Goal: Task Accomplishment & Management: Manage account settings

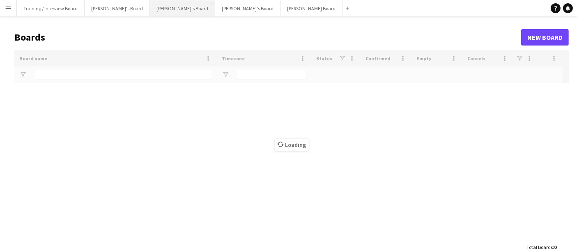
click at [162, 9] on button "[PERSON_NAME]'s Board Close" at bounding box center [182, 8] width 65 height 16
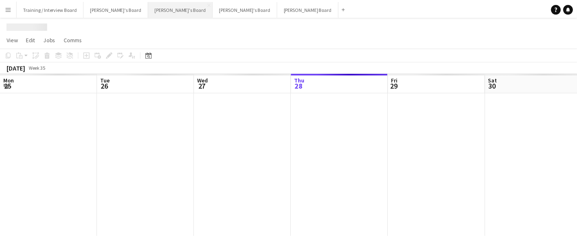
scroll to position [0, 196]
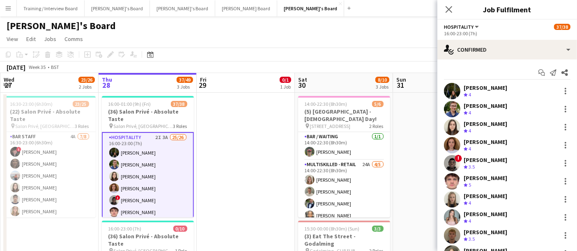
click at [475, 90] on div "Jessamie Lindley" at bounding box center [486, 87] width 44 height 7
click at [387, 24] on div "[PERSON_NAME]'s Board" at bounding box center [288, 24] width 577 height 16
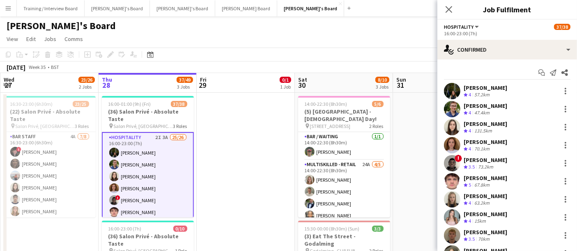
click at [460, 89] on div "Jessamie Lindley Crew rating 4 57.2km" at bounding box center [507, 91] width 140 height 16
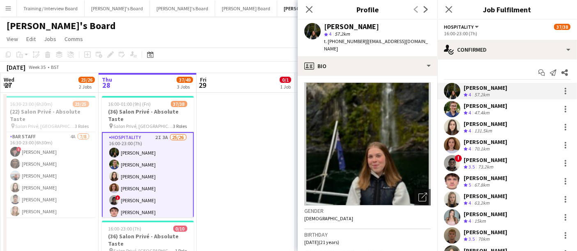
drag, startPoint x: 377, startPoint y: 25, endPoint x: 322, endPoint y: 26, distance: 55.1
click at [322, 26] on div "Jessamie Lindley star 4 57.2km t. +447555891857 | jessielindley08@gmail.com" at bounding box center [368, 38] width 140 height 37
copy div "Jessamie Lindley"
drag, startPoint x: 419, startPoint y: 39, endPoint x: 361, endPoint y: 41, distance: 58.0
click at [361, 41] on div "Jessamie Lindley star 4 57.2km t. +447555891857 | jessielindley08@gmail.com" at bounding box center [368, 38] width 140 height 37
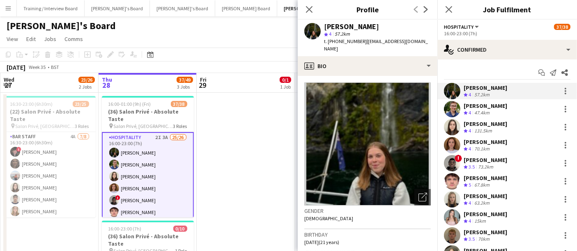
copy span "jessielindley08@gmail.com"
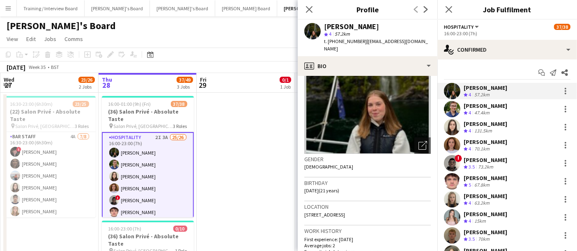
scroll to position [60, 0]
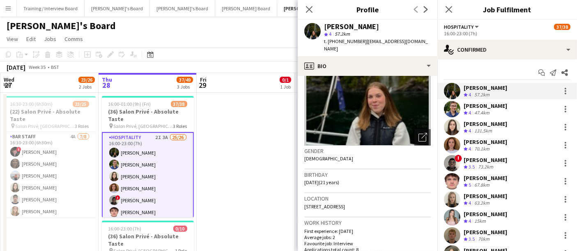
drag, startPoint x: 328, startPoint y: 173, endPoint x: 295, endPoint y: 176, distance: 33.8
click at [334, 180] on span "08-04-2004 (21 years)" at bounding box center [321, 183] width 35 height 6
drag, startPoint x: 328, startPoint y: 174, endPoint x: 299, endPoint y: 174, distance: 28.3
click at [299, 174] on app-crew-profile-bio "Open photos pop-in Gender Female Birthday 08-04-2004 (21 years) Location 36 Lab…" at bounding box center [368, 163] width 140 height 175
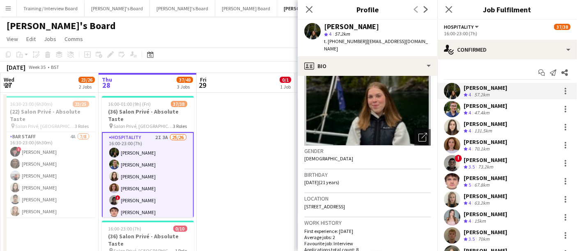
copy span "08-04-2004"
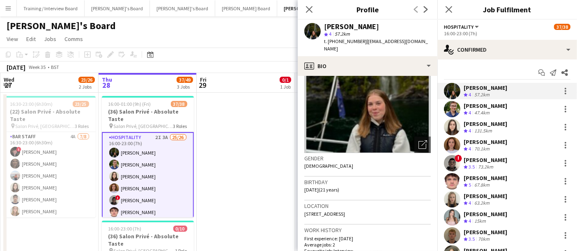
scroll to position [48, 0]
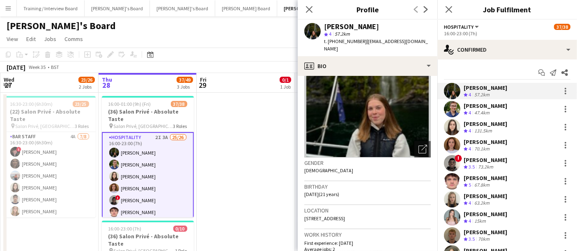
click at [202, 157] on app-date-cell at bounding box center [246, 226] width 98 height 266
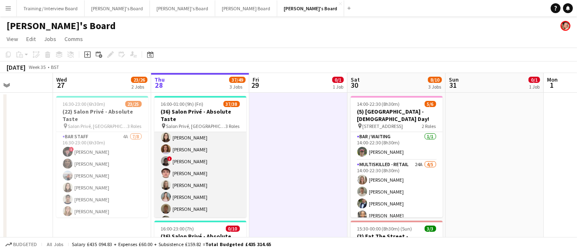
scroll to position [39, 0]
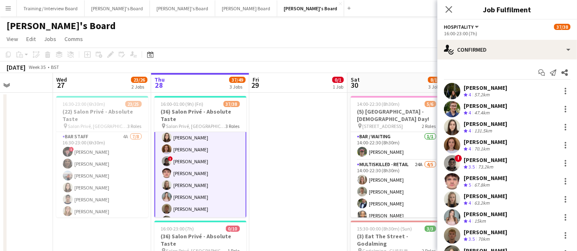
scroll to position [40, 0]
click at [561, 178] on div at bounding box center [566, 182] width 10 height 10
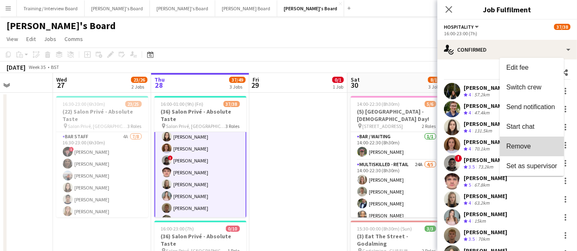
click at [537, 144] on span "Remove" at bounding box center [531, 146] width 51 height 7
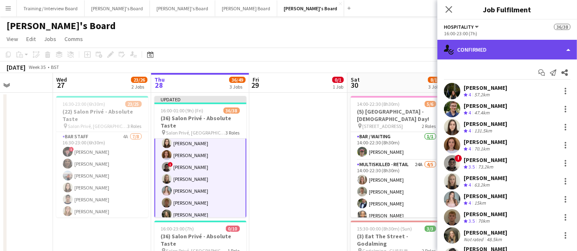
click at [498, 55] on div "single-neutral-actions-check-2 Confirmed" at bounding box center [507, 50] width 140 height 20
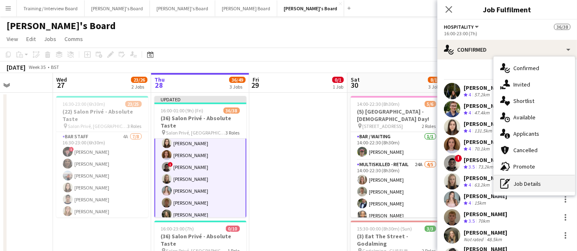
click at [522, 176] on div "pen-write Job Details" at bounding box center [534, 184] width 81 height 16
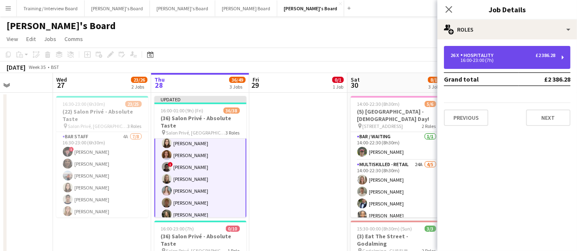
click at [505, 52] on div "26 x Hospitality £2 386.28 16:00-23:00 (7h)" at bounding box center [507, 57] width 127 height 23
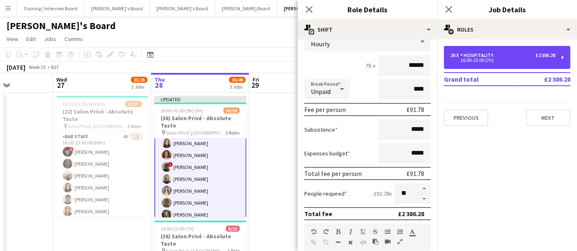
scroll to position [62, 0]
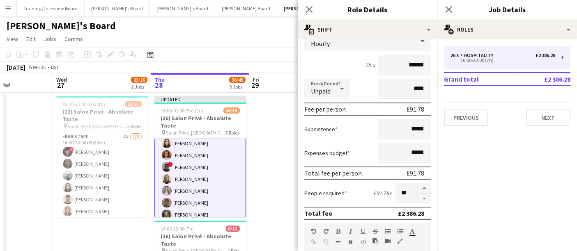
click at [416, 203] on form "**********" at bounding box center [368, 239] width 140 height 511
click at [418, 198] on button "button" at bounding box center [424, 199] width 13 height 10
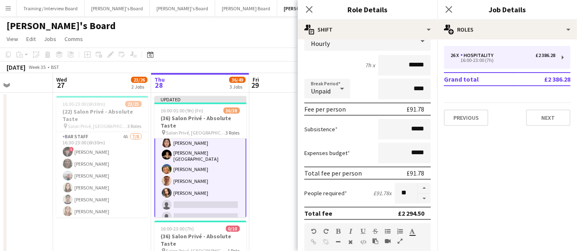
scroll to position [239, 0]
click at [419, 195] on button "button" at bounding box center [424, 199] width 13 height 10
type input "**"
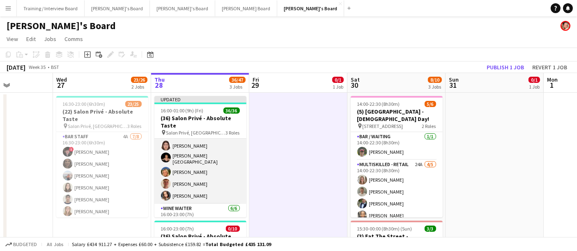
scroll to position [397, 0]
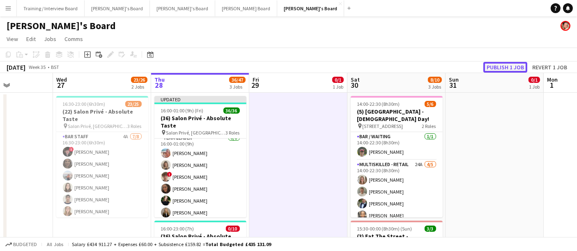
click at [519, 71] on button "Publish 1 job" at bounding box center [505, 67] width 44 height 11
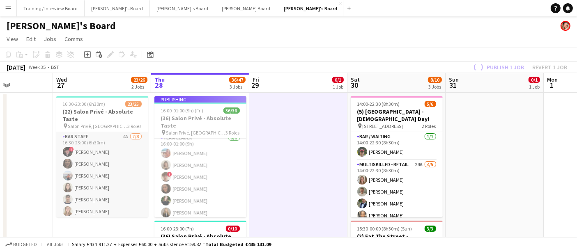
scroll to position [391, 0]
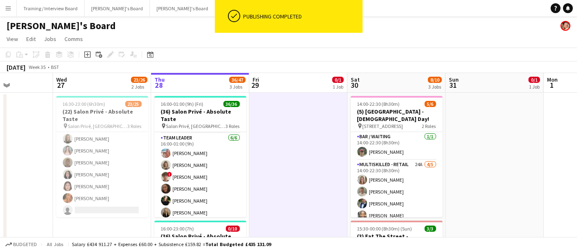
click at [112, 159] on app-card-role "Hospitality 2I 8A 12/13 16:30-23:00 (6h30m) Joseph Day Sophie Briscoe Caitlin B…" at bounding box center [102, 133] width 92 height 171
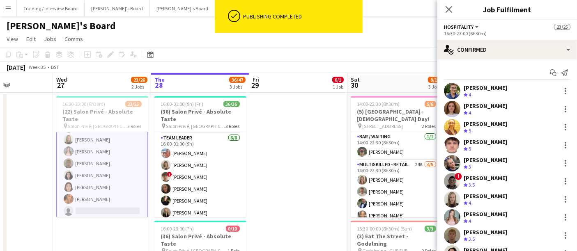
scroll to position [196, 0]
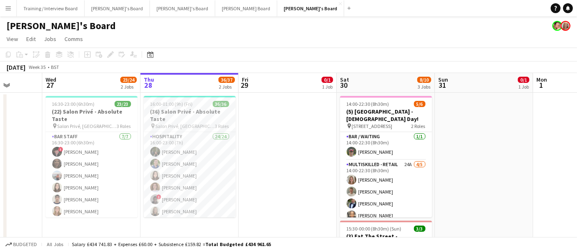
click at [5, 8] on button "Menu" at bounding box center [8, 8] width 16 height 16
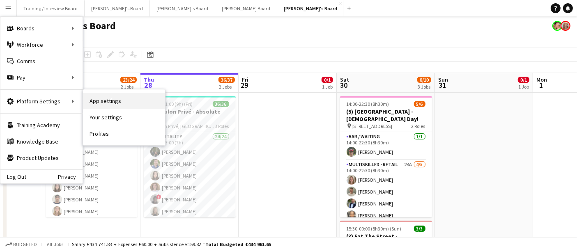
click at [106, 103] on link "App settings" at bounding box center [124, 101] width 82 height 16
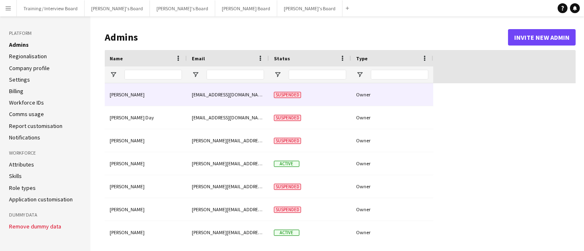
type input "**********"
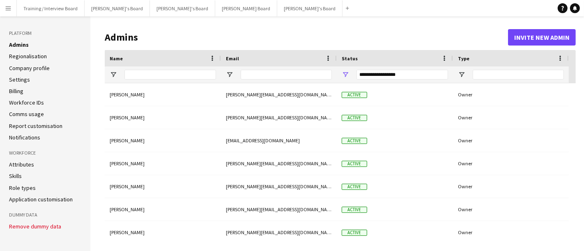
click at [30, 203] on aside "Platform Admins Regionalisation Company profile Settings Billing Workforce IDs …" at bounding box center [45, 133] width 90 height 235
click at [49, 198] on link "Application customisation" at bounding box center [41, 199] width 64 height 7
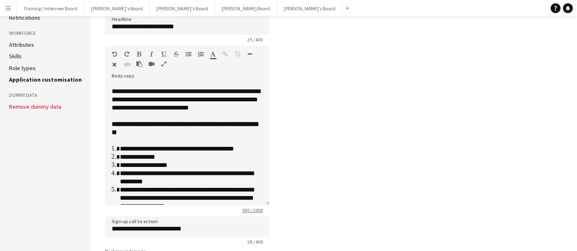
scroll to position [97, 0]
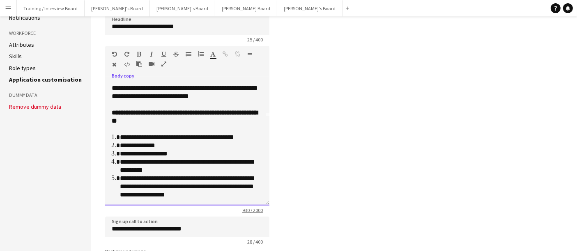
click at [159, 161] on li "**********" at bounding box center [188, 166] width 136 height 16
click at [195, 170] on li "**********" at bounding box center [188, 166] width 136 height 16
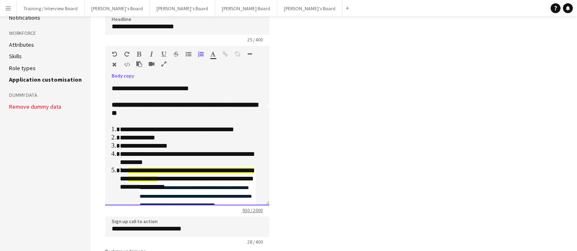
scroll to position [126, 0]
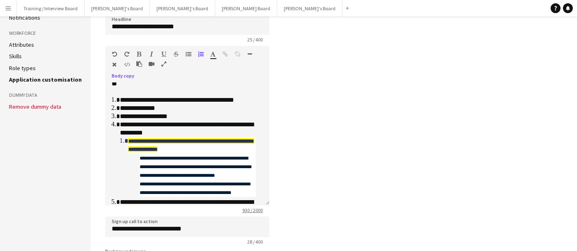
click at [115, 56] on icon "button" at bounding box center [114, 54] width 5 height 6
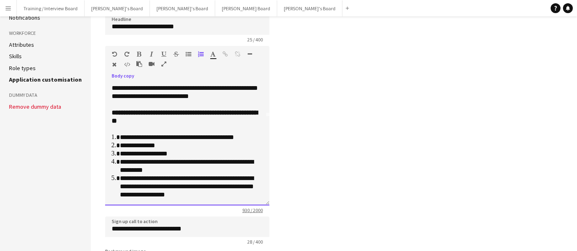
click at [200, 137] on li "**********" at bounding box center [188, 138] width 136 height 8
click at [197, 183] on li "**********" at bounding box center [188, 187] width 136 height 25
click at [192, 167] on li "**********" at bounding box center [188, 166] width 136 height 16
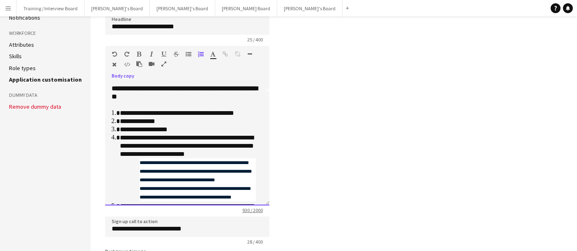
scroll to position [126, 0]
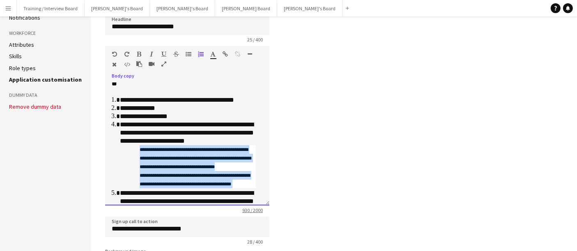
drag, startPoint x: 245, startPoint y: 191, endPoint x: 133, endPoint y: 159, distance: 116.7
click at [133, 159] on li "**********" at bounding box center [188, 155] width 136 height 69
click at [150, 52] on icon "button" at bounding box center [151, 54] width 3 height 6
click at [143, 159] on icon "**********" at bounding box center [196, 158] width 112 height 22
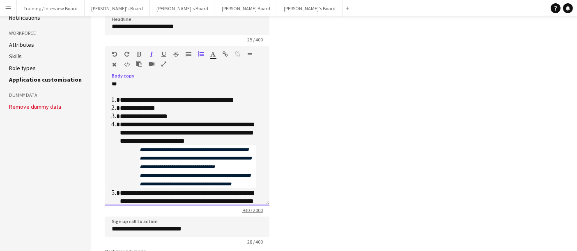
click at [140, 158] on icon "**********" at bounding box center [196, 158] width 112 height 22
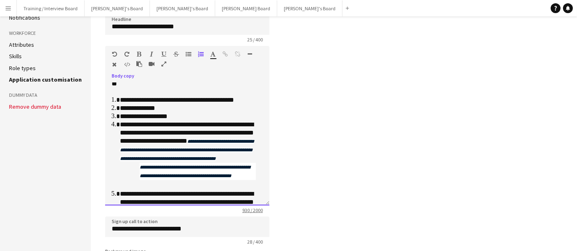
click at [136, 186] on li "**********" at bounding box center [188, 155] width 136 height 69
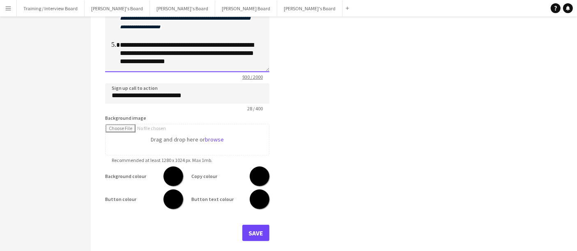
scroll to position [255, 0]
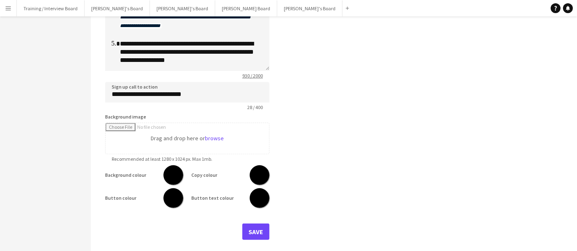
click at [253, 219] on form "**********" at bounding box center [187, 54] width 164 height 371
click at [250, 229] on button "Save" at bounding box center [255, 232] width 27 height 16
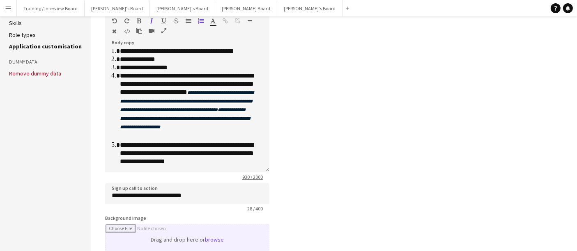
scroll to position [152, 0]
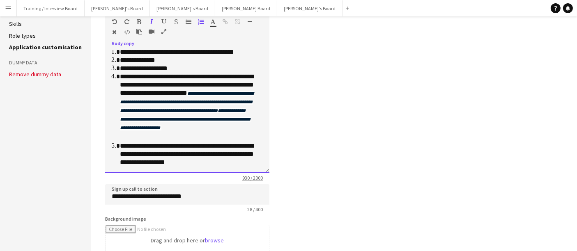
click at [181, 143] on li "**********" at bounding box center [188, 154] width 136 height 25
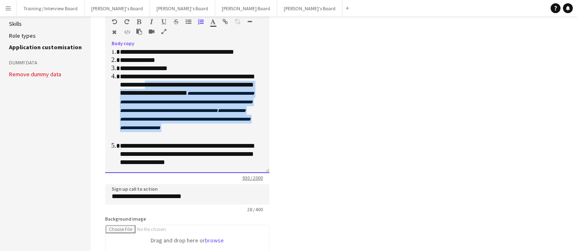
drag, startPoint x: 159, startPoint y: 137, endPoint x: 182, endPoint y: 84, distance: 57.8
click at [182, 84] on li "**********" at bounding box center [188, 107] width 136 height 69
copy li "**********"
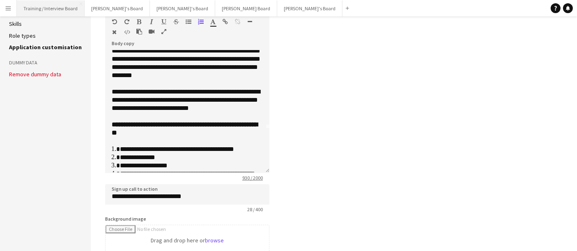
click at [35, 11] on button "Training / Interview Board Close" at bounding box center [51, 8] width 68 height 16
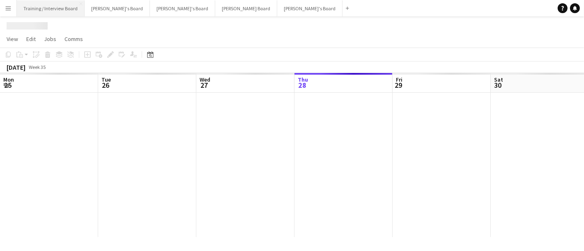
scroll to position [0, 196]
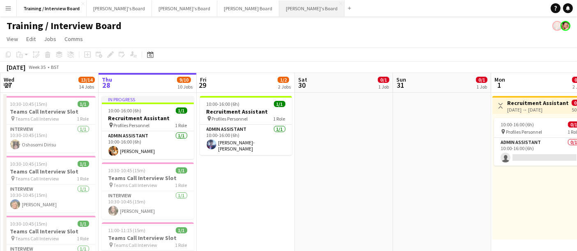
click at [279, 11] on button "[PERSON_NAME]'s Board Close" at bounding box center [311, 8] width 65 height 16
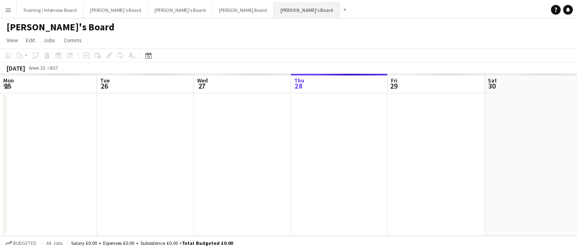
scroll to position [0, 196]
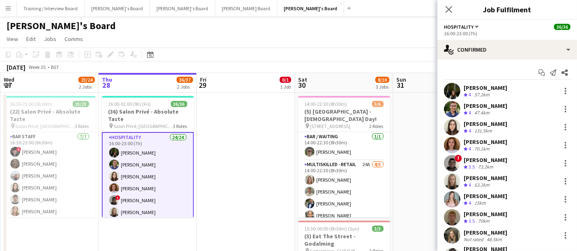
click at [247, 90] on app-board-header-date "Fri 29 0/1 1 Job" at bounding box center [246, 83] width 98 height 20
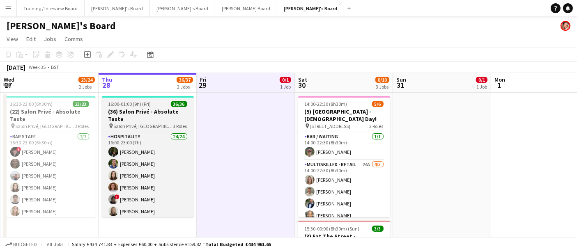
click at [176, 113] on h3 "(36) Salon Privé - Absolute Taste" at bounding box center [148, 115] width 92 height 15
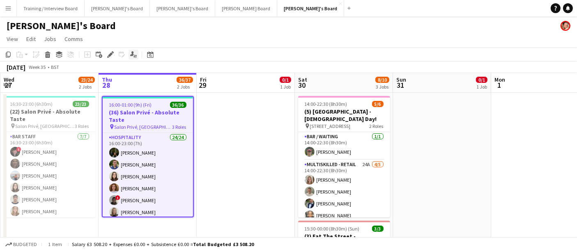
click at [130, 57] on icon "Applicants" at bounding box center [133, 54] width 7 height 7
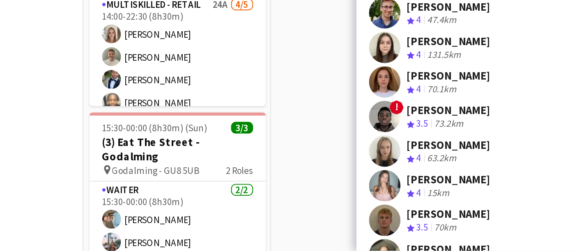
scroll to position [41, 0]
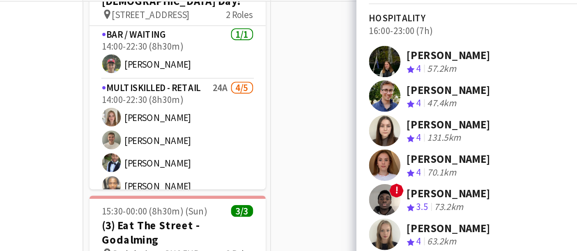
click at [533, 146] on div "Hannah Williams Crew rating 4 131.5km" at bounding box center [507, 145] width 140 height 16
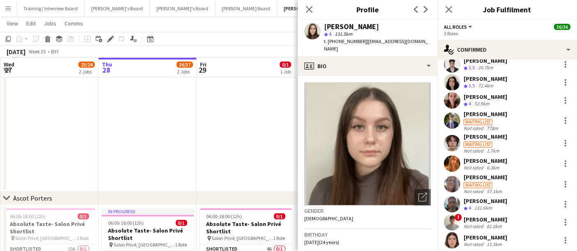
scroll to position [239, 0]
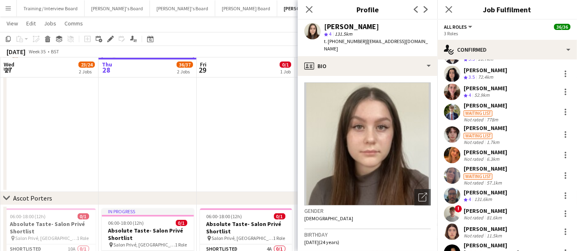
click at [477, 200] on div "131.6km" at bounding box center [483, 199] width 21 height 7
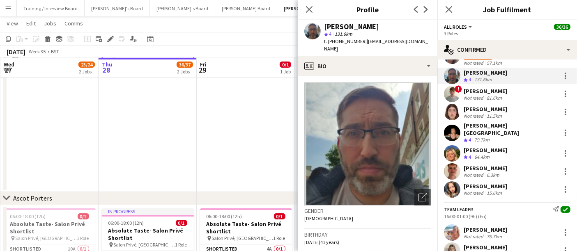
scroll to position [360, 0]
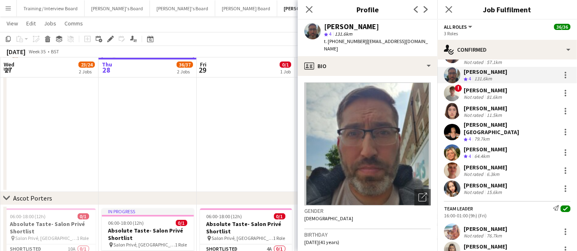
click at [474, 165] on div "Cameron Babic" at bounding box center [486, 167] width 44 height 7
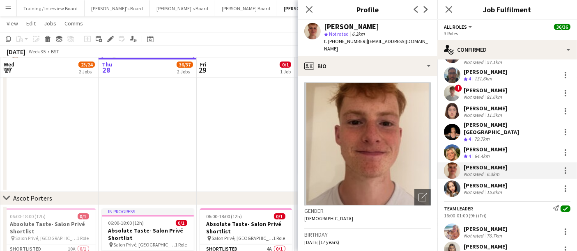
scroll to position [409, 0]
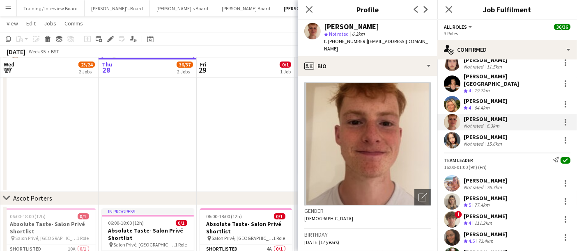
click at [520, 212] on div "! Jamie Ackers Crew rating 4 111.2km" at bounding box center [507, 220] width 140 height 16
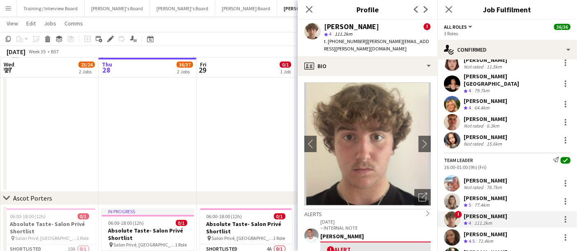
click at [463, 122] on div "Cameron Babic Not rated 6.3km" at bounding box center [507, 122] width 140 height 16
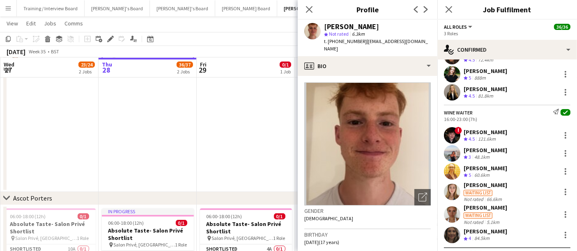
scroll to position [597, 0]
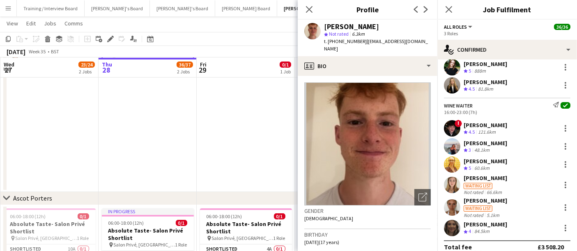
click at [483, 157] on div "Caitlin Bracken Crew rating 5 60.6km" at bounding box center [507, 165] width 140 height 16
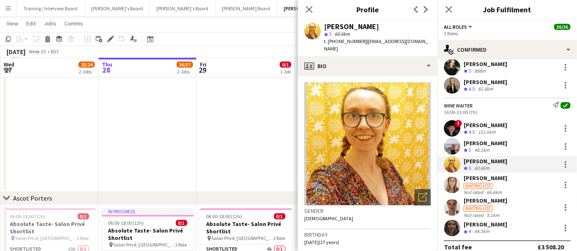
click at [483, 130] on div "! Ryan Filkins Crew rating 4.5 121.6km" at bounding box center [507, 128] width 140 height 16
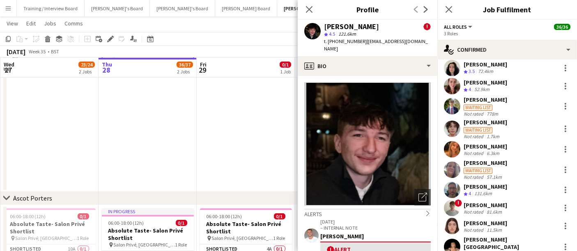
scroll to position [244, 0]
click at [481, 148] on div "Maisie Babic" at bounding box center [486, 147] width 44 height 7
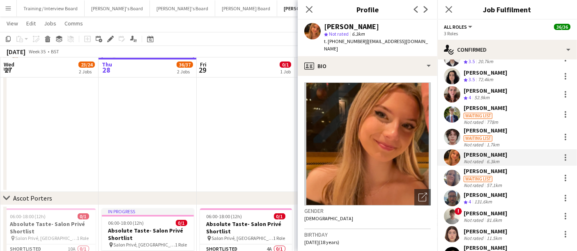
scroll to position [239, 0]
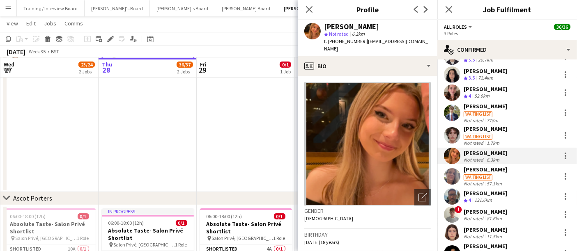
click at [479, 168] on div "Julia Lindley" at bounding box center [486, 169] width 44 height 7
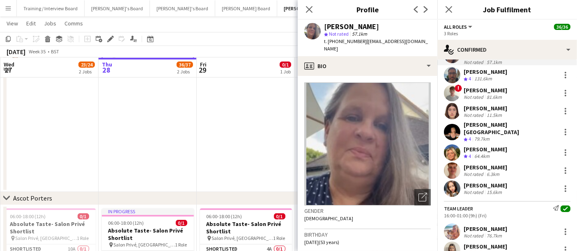
scroll to position [362, 0]
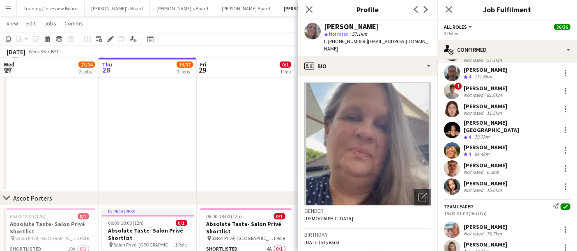
click at [479, 169] on div "Not rated" at bounding box center [474, 172] width 21 height 6
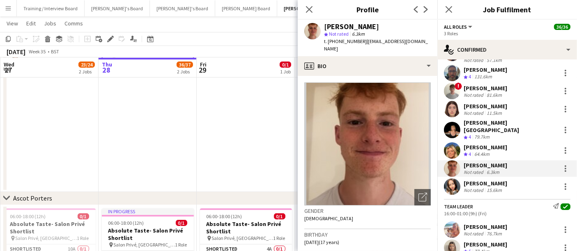
click at [527, 112] on div "Lucy Desitter Not rated 11.5km" at bounding box center [507, 109] width 140 height 16
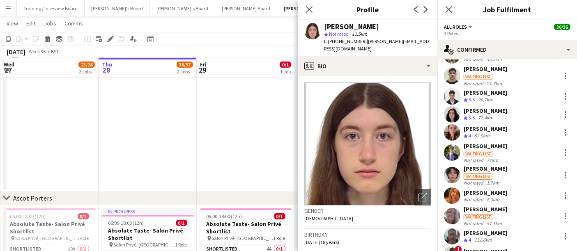
scroll to position [0, 0]
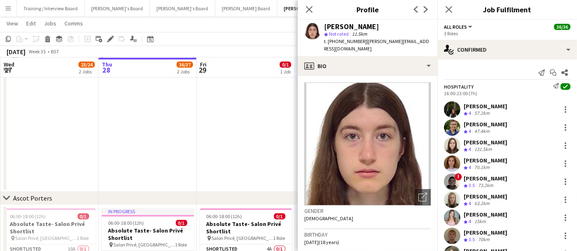
click at [512, 106] on div "Jessamie Lindley Crew rating 4 57.2km" at bounding box center [507, 109] width 140 height 16
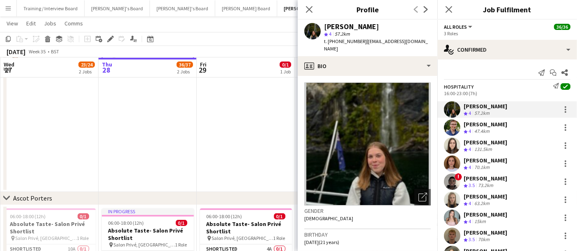
click at [249, 114] on app-date-cell at bounding box center [246, 67] width 98 height 249
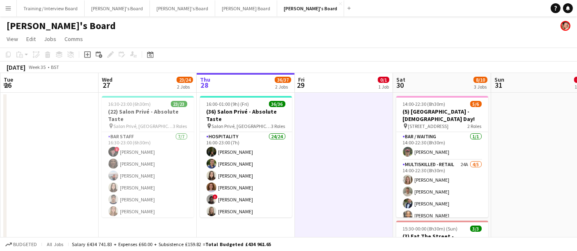
scroll to position [0, 253]
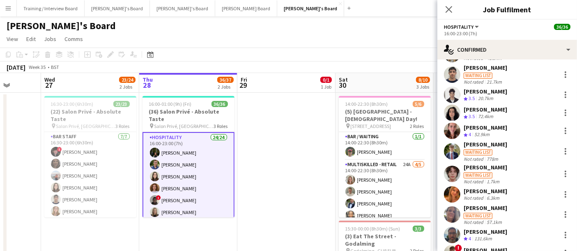
scroll to position [228, 0]
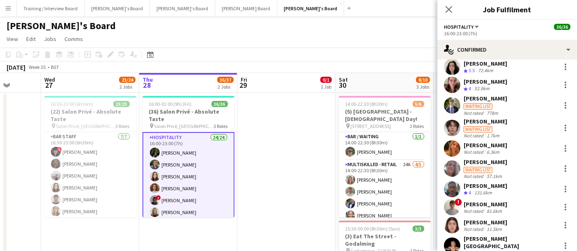
click at [497, 188] on div "Samuel Bell Crew rating 4 131.6km" at bounding box center [507, 189] width 140 height 16
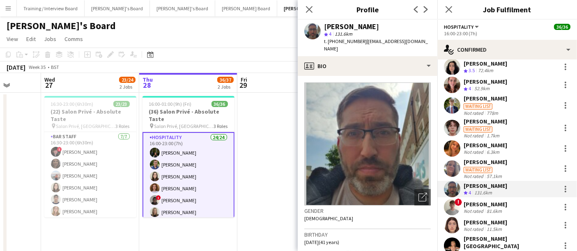
click at [500, 207] on div "henry hinchliffe" at bounding box center [486, 204] width 44 height 7
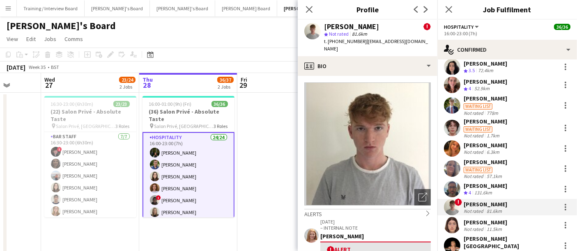
scroll to position [239, 0]
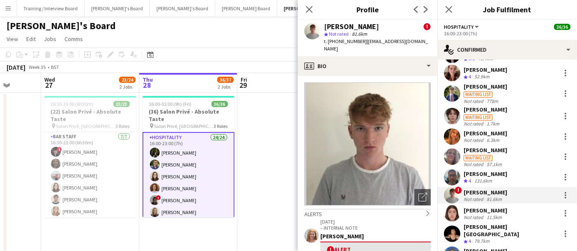
click at [497, 208] on div "Lucy Desitter" at bounding box center [486, 210] width 44 height 7
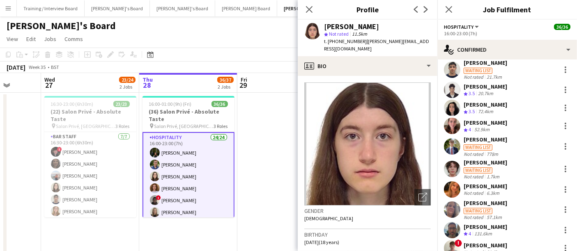
scroll to position [185, 0]
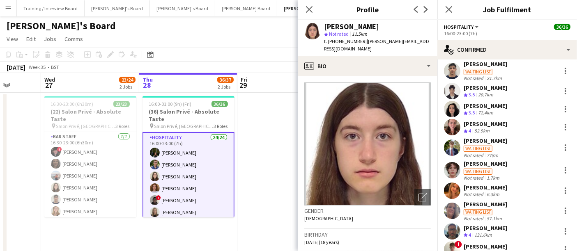
click at [467, 107] on div "Lizzie Harrington" at bounding box center [486, 105] width 44 height 7
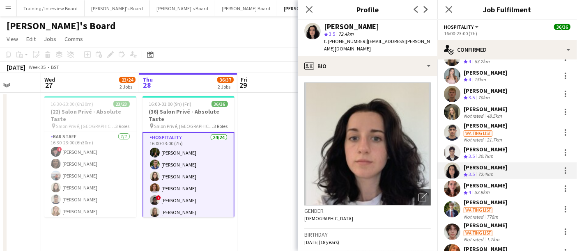
scroll to position [124, 0]
click at [481, 189] on div "52.9km" at bounding box center [482, 192] width 18 height 7
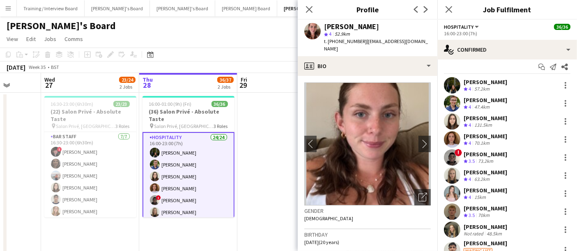
scroll to position [3, 0]
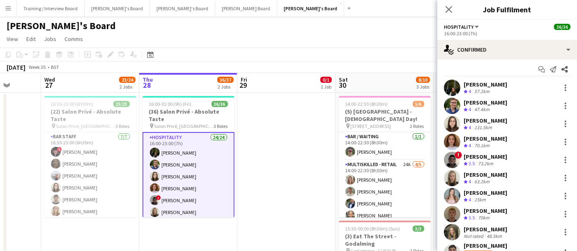
click at [466, 83] on div "Jessamie Lindley" at bounding box center [486, 84] width 44 height 7
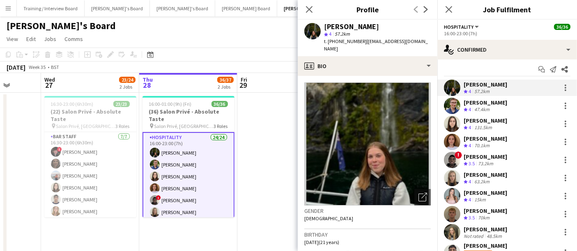
click at [486, 126] on div "131.5km" at bounding box center [483, 127] width 21 height 7
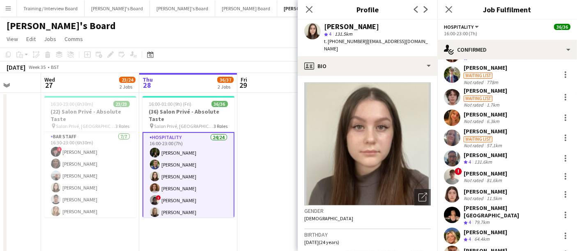
scroll to position [259, 0]
click at [487, 161] on div "131.6km" at bounding box center [483, 162] width 21 height 7
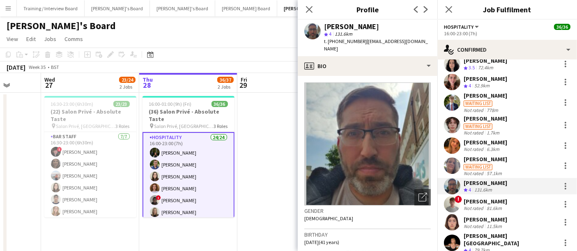
scroll to position [262, 0]
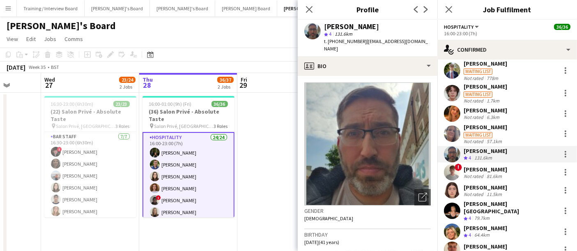
click at [490, 215] on div "79.7km" at bounding box center [482, 218] width 18 height 7
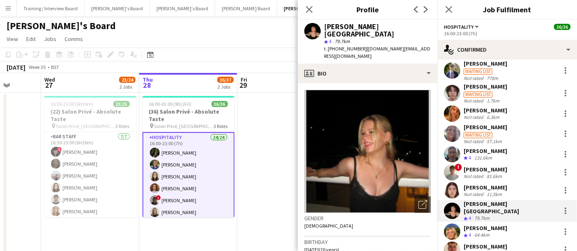
scroll to position [305, 0]
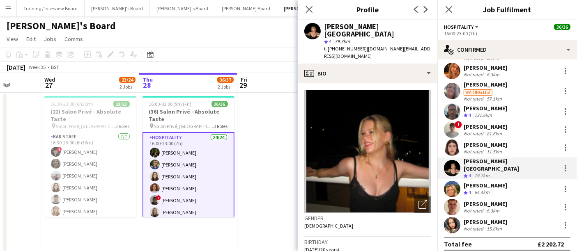
click at [487, 189] on div "64.4km" at bounding box center [482, 192] width 18 height 7
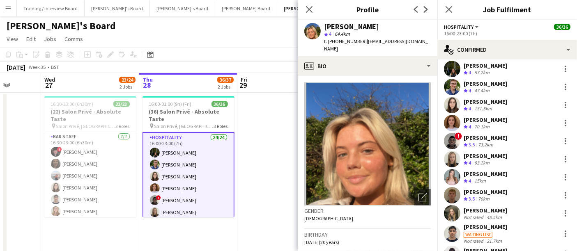
scroll to position [6, 0]
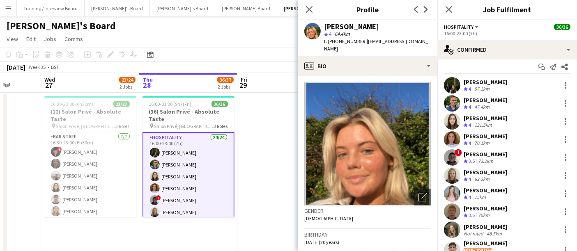
click at [478, 143] on div "70.1km" at bounding box center [482, 143] width 18 height 7
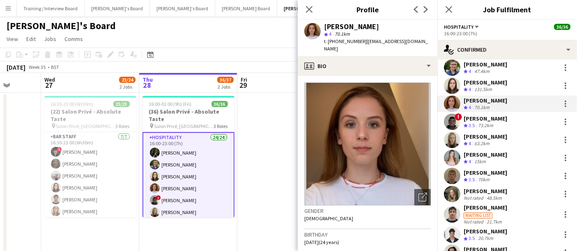
scroll to position [48, 0]
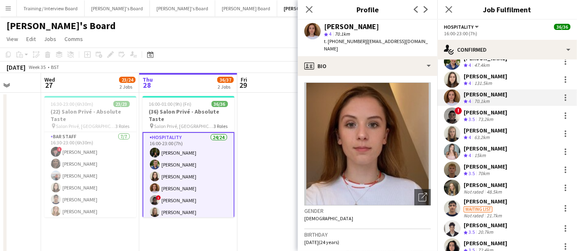
click at [497, 144] on div "Olivia Berrill Crew rating 4 15km" at bounding box center [507, 152] width 140 height 16
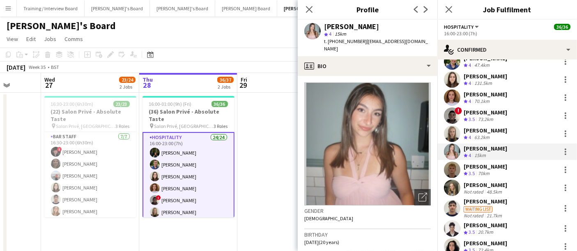
click at [496, 140] on div "Bea Harrall Crew rating 4 63.2km" at bounding box center [507, 134] width 140 height 16
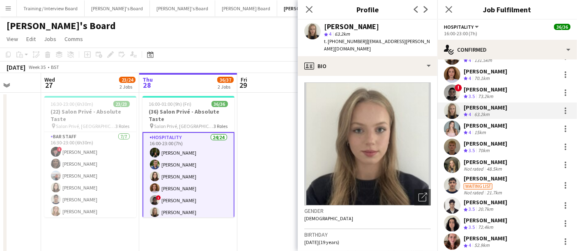
scroll to position [71, 0]
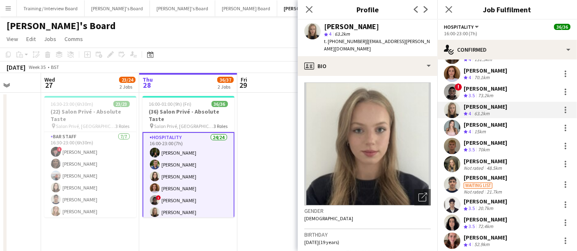
click at [498, 165] on div "48.5km" at bounding box center [494, 168] width 18 height 6
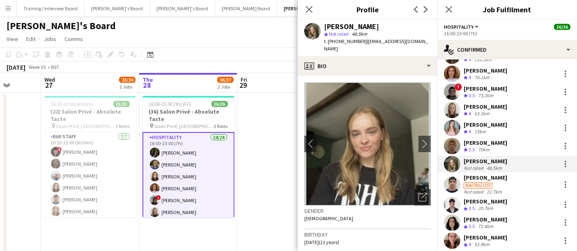
scroll to position [0, 0]
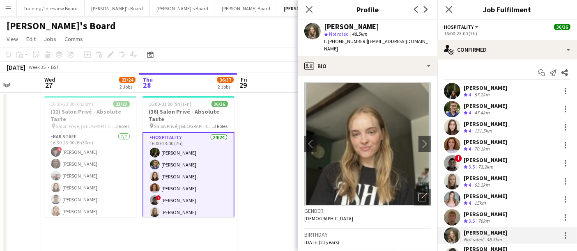
click at [492, 91] on div "Jessamie Lindley" at bounding box center [486, 87] width 44 height 7
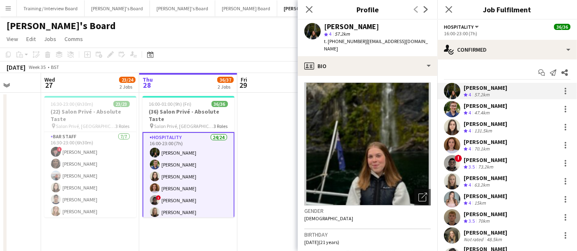
click at [493, 95] on div "Crew rating 4 57.2km" at bounding box center [486, 95] width 44 height 7
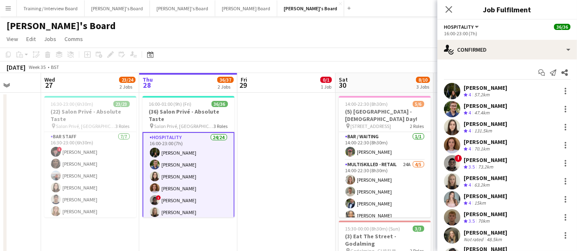
click at [487, 126] on div "Hannah Williams" at bounding box center [486, 123] width 44 height 7
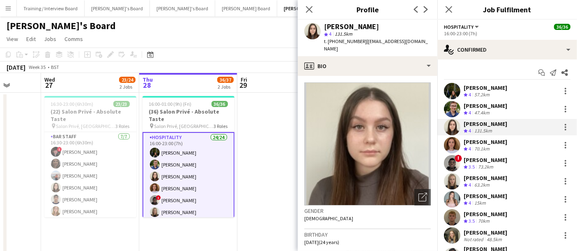
click at [490, 157] on div "Lincoln Mandaza" at bounding box center [486, 160] width 44 height 7
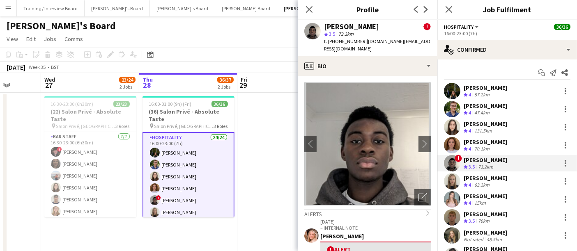
click at [260, 140] on app-date-cell at bounding box center [286, 217] width 98 height 249
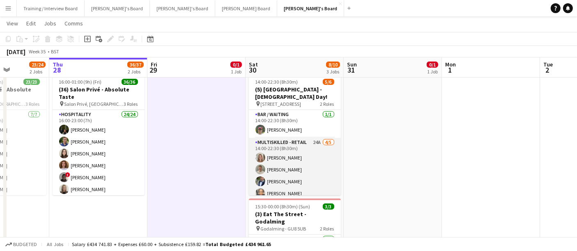
scroll to position [18, 0]
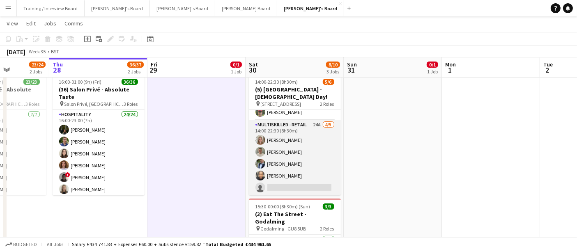
click at [277, 158] on app-card-role "Multiskilled - Retail 24A 4/5 14:00-22:30 (8h30m) Florence Self Matthew Hewlett…" at bounding box center [295, 158] width 92 height 76
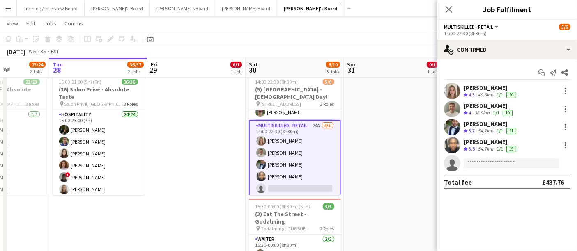
click at [375, 150] on app-date-cell at bounding box center [393, 195] width 98 height 249
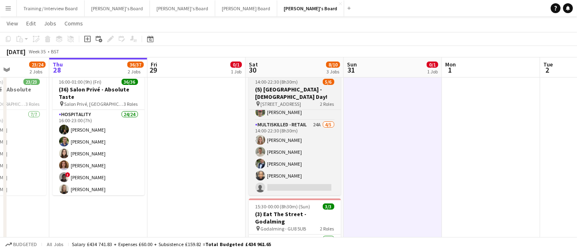
click at [263, 87] on h3 "(5) Lingfield Park Racecourse - Ladies Day!" at bounding box center [295, 93] width 92 height 15
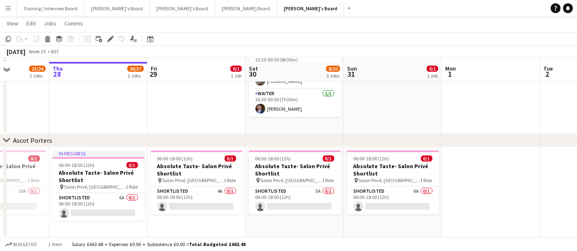
scroll to position [211, 0]
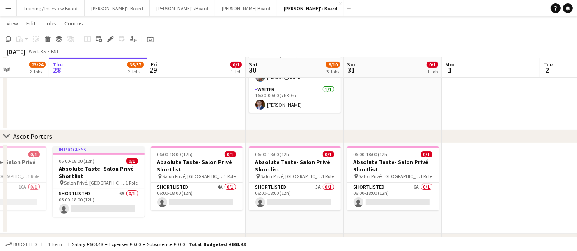
click at [302, 119] on app-date-cell "14:00-22:30 (8h30m) 5/6 (5) Lingfield Park Racecourse - Ladies Day! pin Lingfie…" at bounding box center [295, 5] width 98 height 249
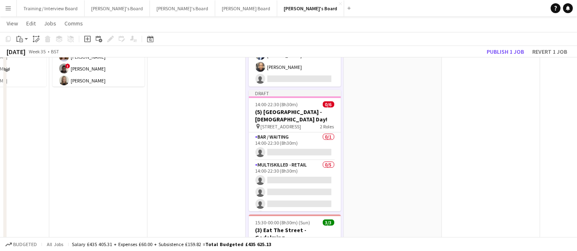
scroll to position [135, 0]
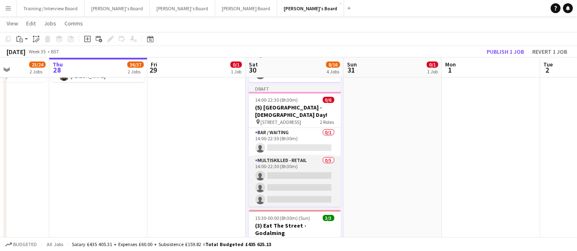
click at [297, 180] on app-card-role "Multiskilled - Retail 0/5 14:00-22:30 (8h30m) single-neutral-actions single-neu…" at bounding box center [295, 194] width 92 height 76
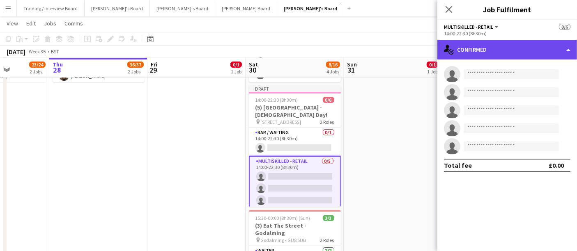
click at [510, 53] on div "single-neutral-actions-check-2 Confirmed" at bounding box center [507, 50] width 140 height 20
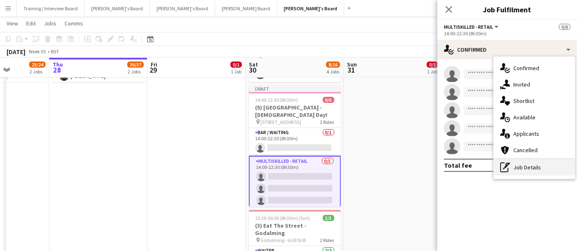
click at [522, 168] on div "pen-write Job Details" at bounding box center [534, 167] width 81 height 16
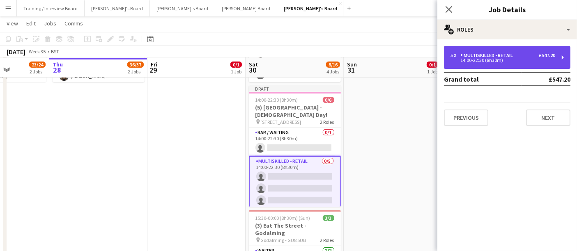
click at [501, 50] on div "5 x Multiskilled - Retail £547.20 14:00-22:30 (8h30m)" at bounding box center [507, 57] width 127 height 23
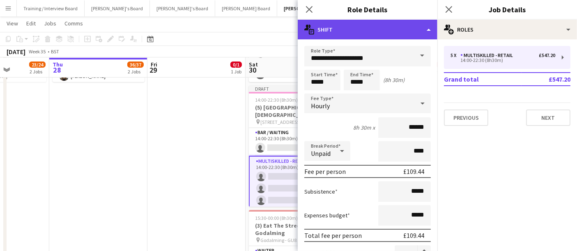
click at [350, 32] on div "multiple-actions-text Shift" at bounding box center [368, 30] width 140 height 20
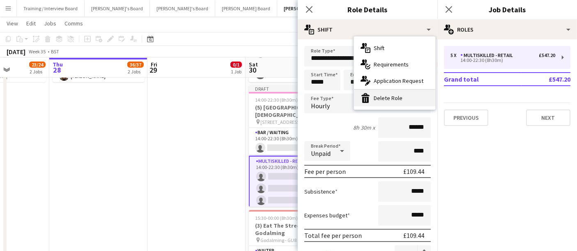
click at [367, 99] on icon at bounding box center [365, 100] width 7 height 6
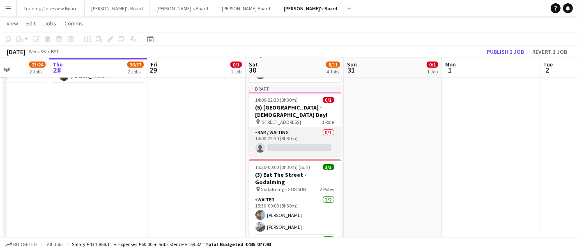
click at [290, 138] on app-card-role "Bar / Waiting 0/1 14:00-22:30 (8h30m) single-neutral-actions" at bounding box center [295, 142] width 92 height 28
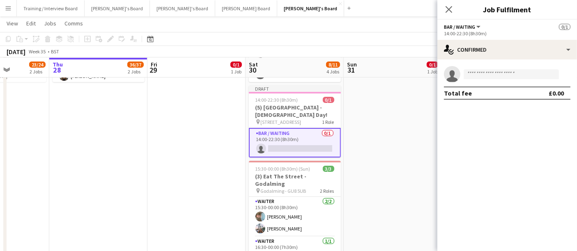
click at [484, 79] on app-invite-slot "single-neutral-actions" at bounding box center [507, 74] width 140 height 16
click at [483, 77] on input at bounding box center [511, 74] width 95 height 10
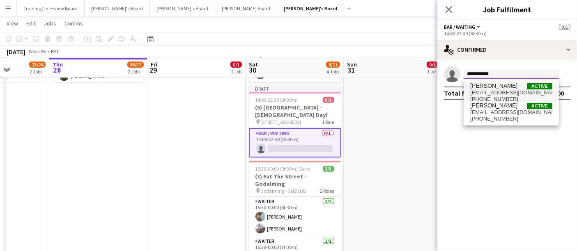
type input "**********"
click at [508, 91] on span "hw80414@gmail.com" at bounding box center [511, 93] width 82 height 7
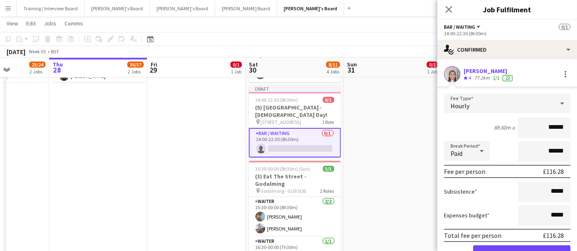
scroll to position [40, 0]
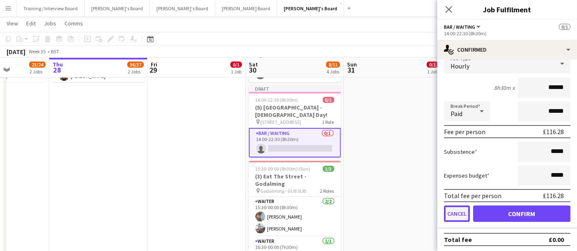
click at [455, 213] on button "Cancel" at bounding box center [457, 214] width 26 height 16
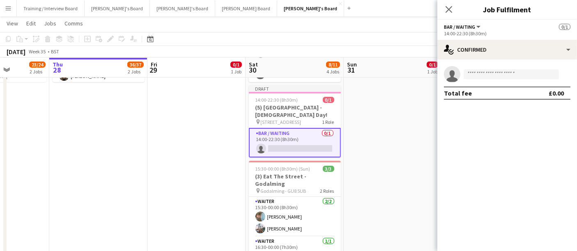
scroll to position [0, 0]
click at [472, 68] on app-invite-slot "single-neutral-actions" at bounding box center [507, 74] width 140 height 16
click at [472, 71] on input at bounding box center [511, 74] width 95 height 10
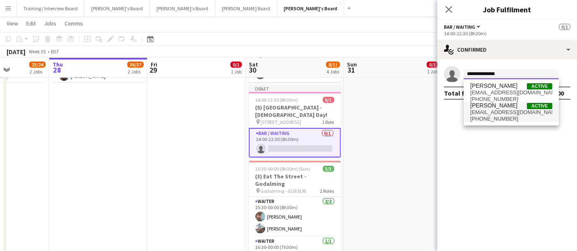
type input "**********"
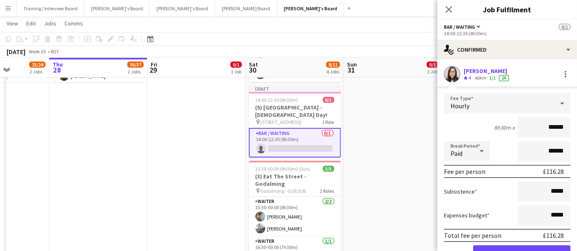
scroll to position [40, 0]
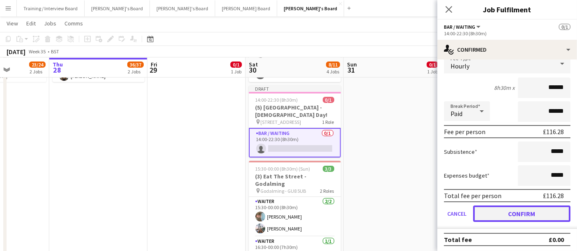
click at [498, 212] on button "Confirm" at bounding box center [521, 214] width 97 height 16
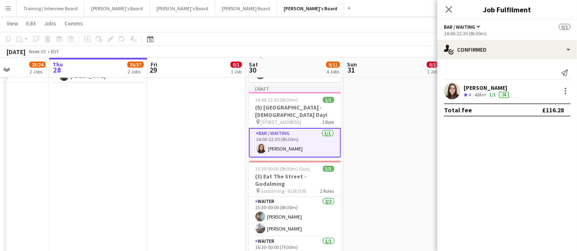
scroll to position [0, 0]
click at [358, 155] on app-date-cell at bounding box center [393, 144] width 98 height 374
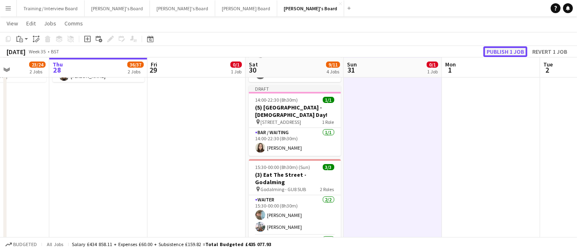
click at [516, 48] on button "Publish 1 job" at bounding box center [505, 51] width 44 height 11
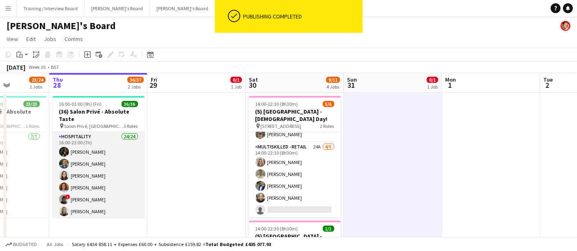
scroll to position [0, 238]
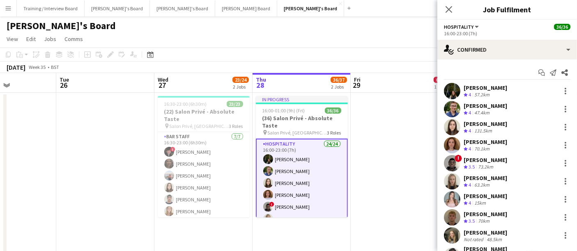
click at [398, 175] on app-date-cell at bounding box center [400, 255] width 98 height 324
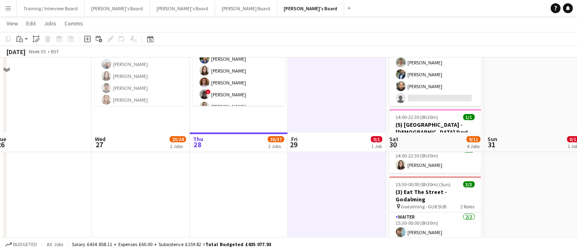
scroll to position [0, 0]
